Goal: Navigation & Orientation: Find specific page/section

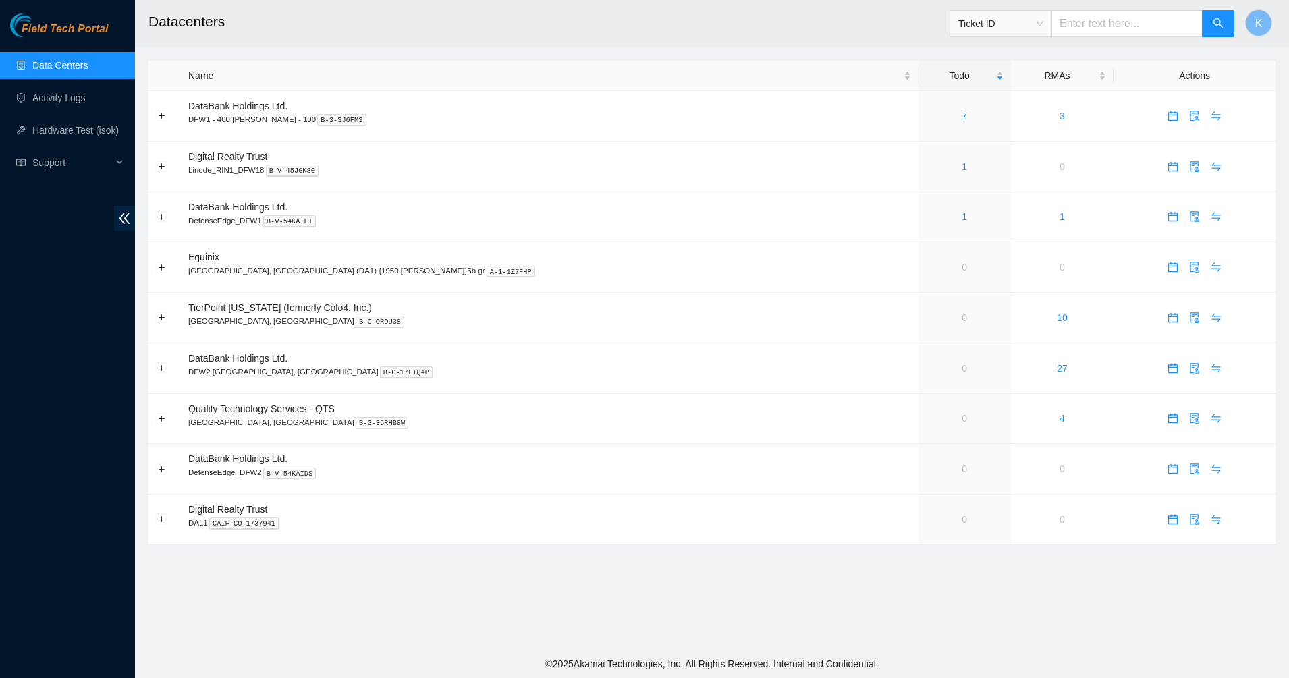
click at [915, 587] on main "Datacenters Ticket ID K Name Todo RMAs Actions DataBank Holdings Ltd. DFW1 - 40…" at bounding box center [712, 325] width 1154 height 650
click at [36, 60] on link "Data Centers" at bounding box center [59, 65] width 55 height 11
